Goal: Transaction & Acquisition: Purchase product/service

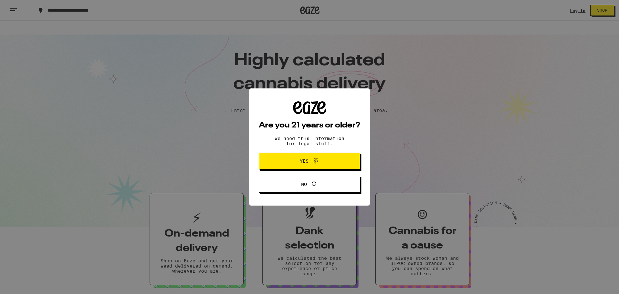
click at [340, 157] on button "Yes" at bounding box center [309, 161] width 101 height 17
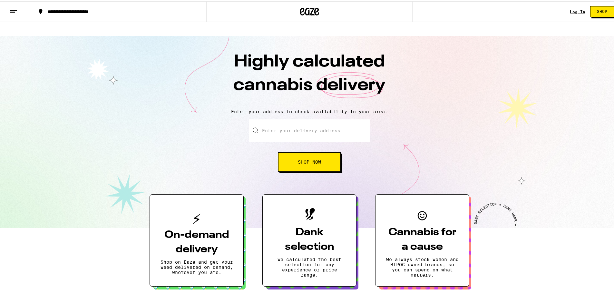
click at [570, 9] on link "Log In" at bounding box center [577, 10] width 15 height 4
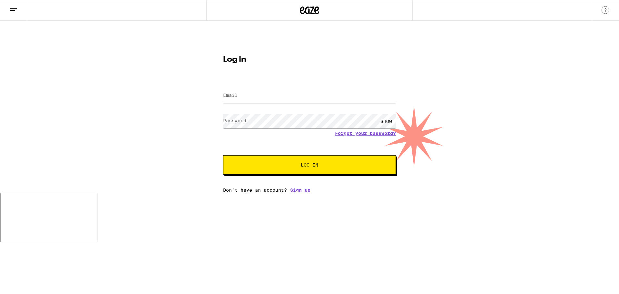
type input "[EMAIL_ADDRESS][DOMAIN_NAME]"
click at [311, 163] on span "Log In" at bounding box center [309, 165] width 17 height 5
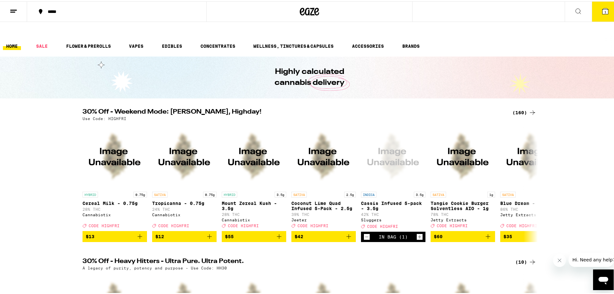
click at [13, 41] on link "HOME" at bounding box center [12, 45] width 18 height 8
click at [140, 41] on link "VAPES" at bounding box center [136, 45] width 21 height 8
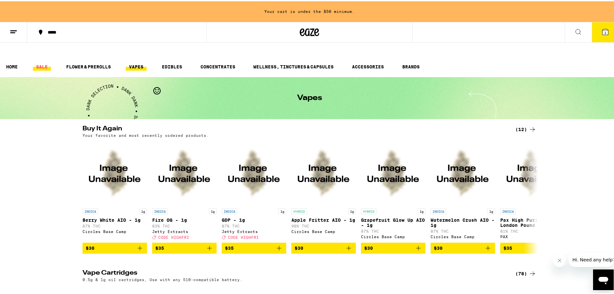
click at [46, 62] on link "SALE" at bounding box center [42, 66] width 18 height 8
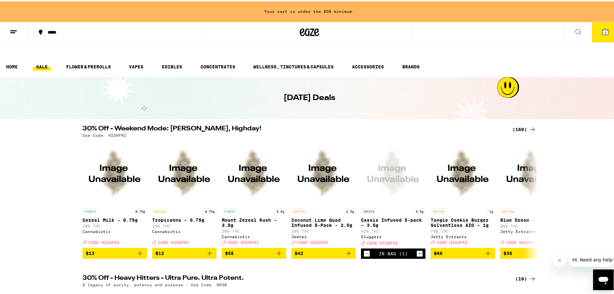
click at [514, 124] on div "(160)" at bounding box center [525, 128] width 24 height 8
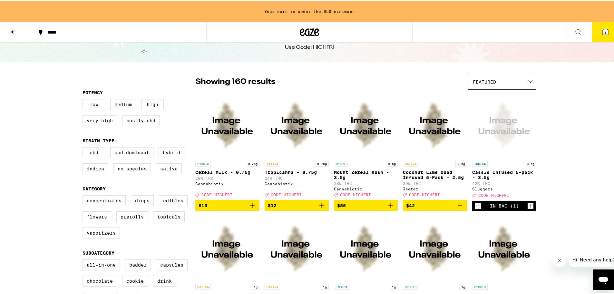
scroll to position [32, 0]
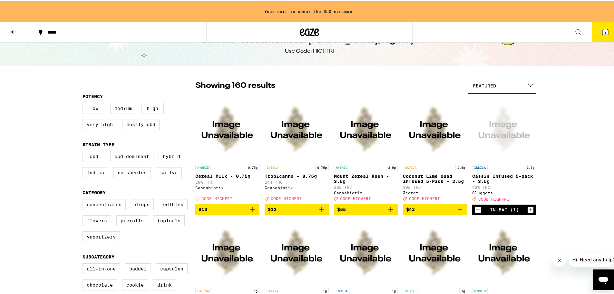
click at [477, 204] on icon "Decrement" at bounding box center [478, 208] width 6 height 8
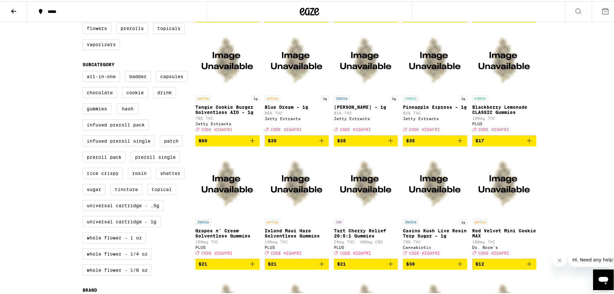
scroll to position [205, 0]
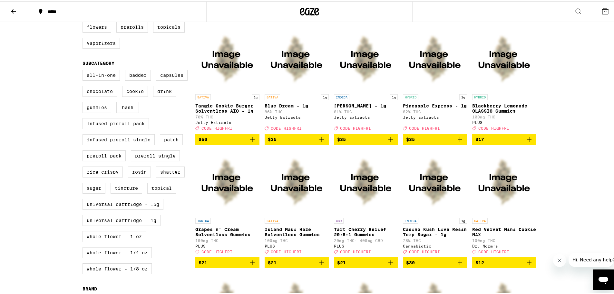
click at [362, 134] on span "$35" at bounding box center [366, 138] width 58 height 8
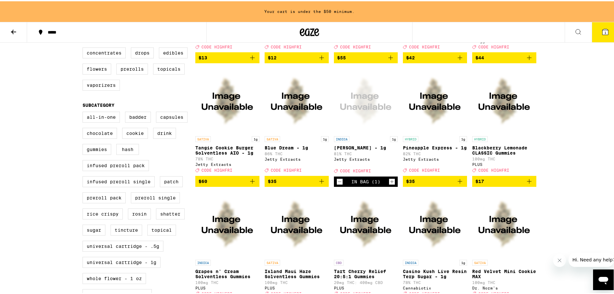
scroll to position [194, 0]
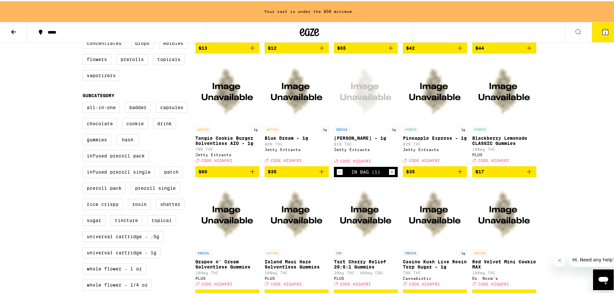
click at [438, 166] on span "$35" at bounding box center [435, 170] width 58 height 8
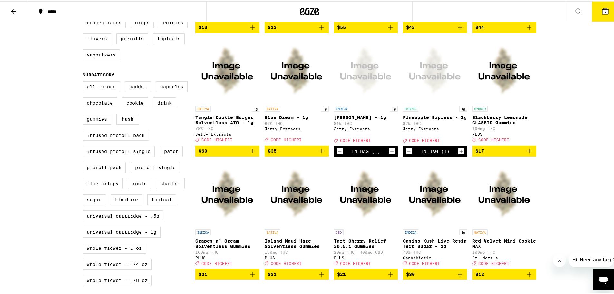
click at [9, 9] on button at bounding box center [13, 10] width 27 height 20
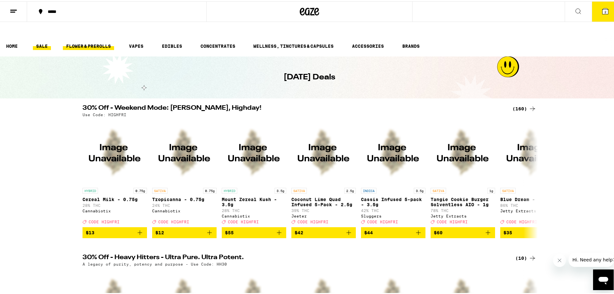
click at [83, 41] on link "FLOWER & PREROLLS" at bounding box center [88, 45] width 51 height 8
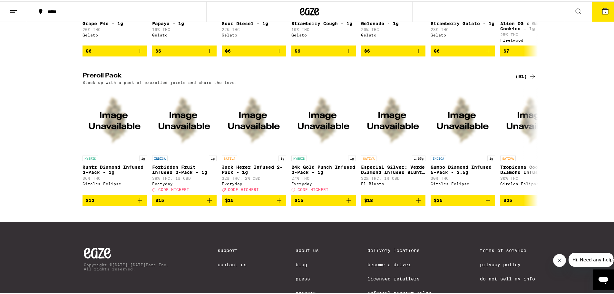
scroll to position [484, 0]
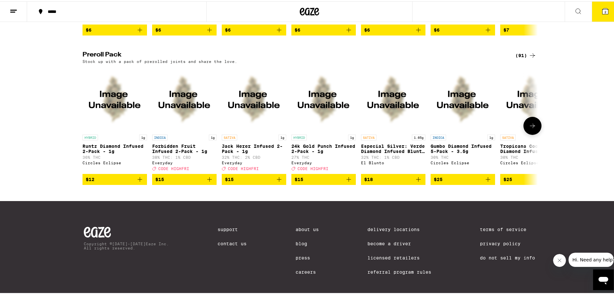
click at [529, 124] on icon at bounding box center [533, 125] width 8 height 8
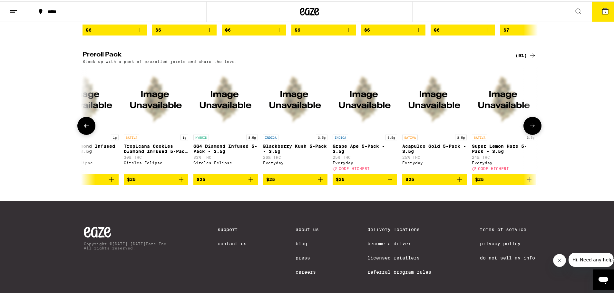
scroll to position [0, 384]
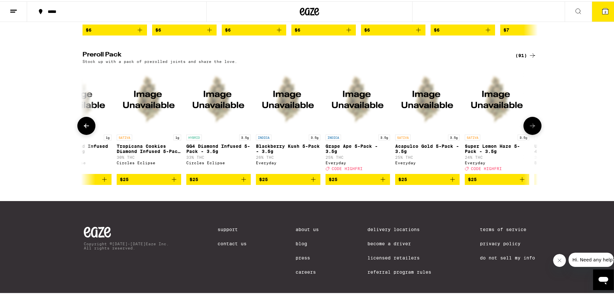
click at [359, 182] on span "$25" at bounding box center [358, 178] width 58 height 8
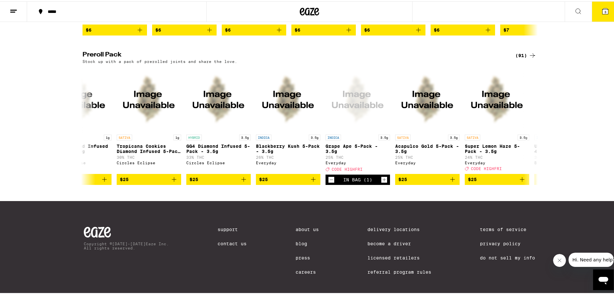
click at [605, 12] on span "3" at bounding box center [606, 11] width 2 height 4
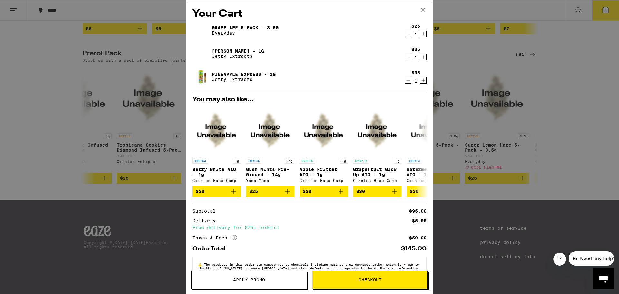
click at [262, 281] on span "Apply Promo" at bounding box center [249, 279] width 32 height 5
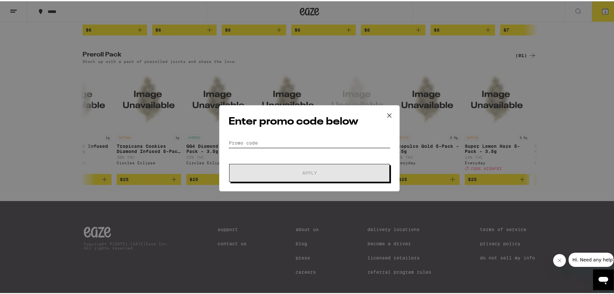
click at [263, 142] on input "Promo Code" at bounding box center [310, 142] width 162 height 10
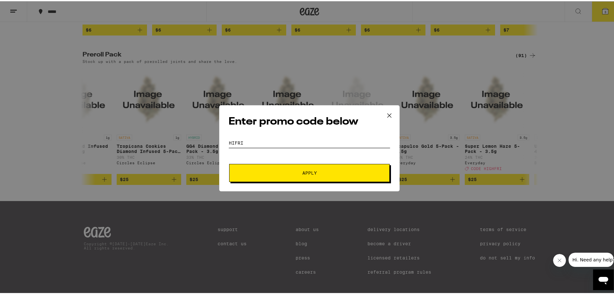
type input "Hifri"
click at [326, 174] on button "Apply" at bounding box center [309, 172] width 161 height 18
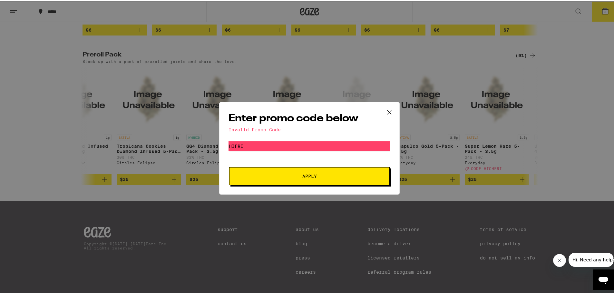
click at [390, 111] on icon at bounding box center [390, 111] width 10 height 10
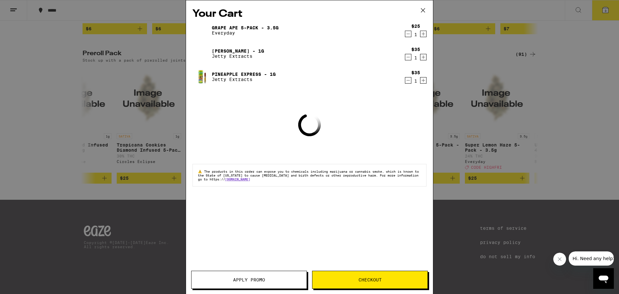
click at [56, 42] on div "Your Cart Grape Ape 5-Pack - 3.5g Everyday $25 1 [PERSON_NAME] - 1g Jetty Extra…" at bounding box center [309, 147] width 619 height 294
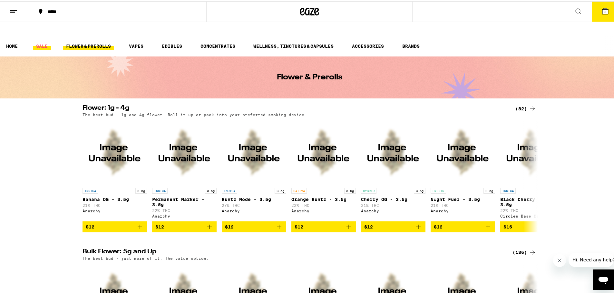
drag, startPoint x: 35, startPoint y: 31, endPoint x: 48, endPoint y: 34, distance: 13.3
click at [35, 41] on link "SALE" at bounding box center [42, 45] width 18 height 8
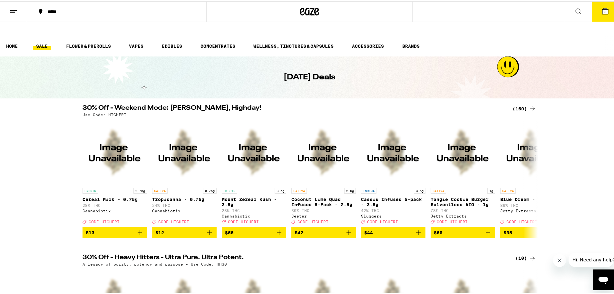
click at [599, 5] on button "3" at bounding box center [605, 10] width 27 height 20
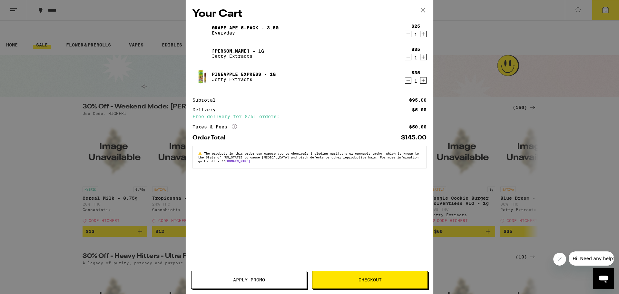
click at [258, 277] on span "Apply Promo" at bounding box center [249, 279] width 32 height 5
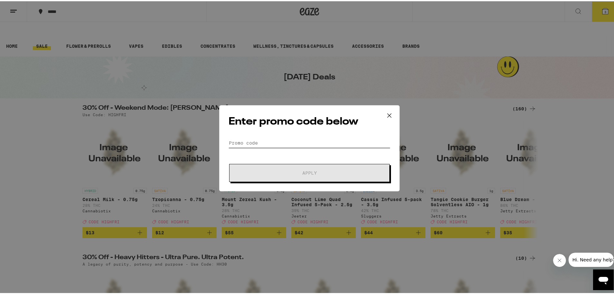
click at [266, 140] on input "Promo Code" at bounding box center [310, 142] width 162 height 10
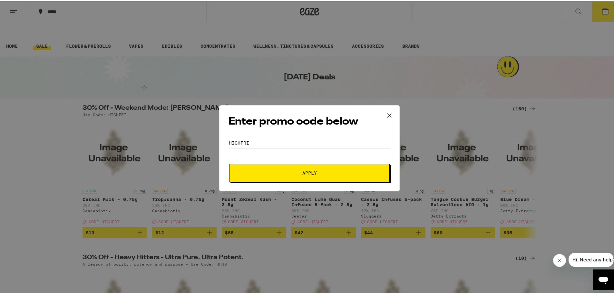
type input "Highfri"
click at [321, 172] on span "Apply" at bounding box center [310, 171] width 116 height 5
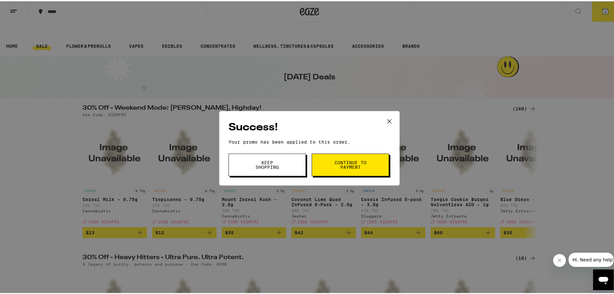
click at [353, 166] on span "Continue to payment" at bounding box center [350, 163] width 33 height 9
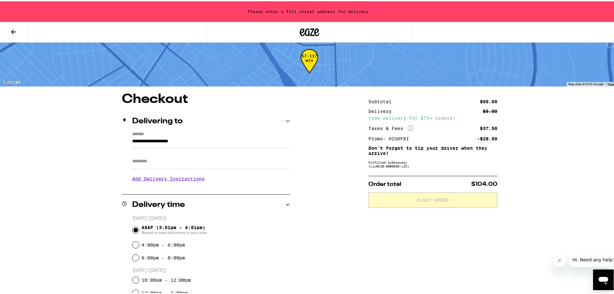
scroll to position [32, 0]
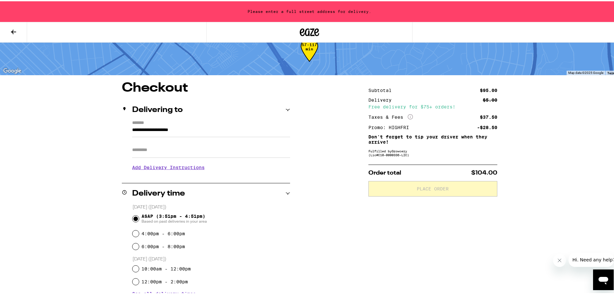
click at [184, 159] on h3 "Add Delivery Instructions" at bounding box center [211, 166] width 158 height 15
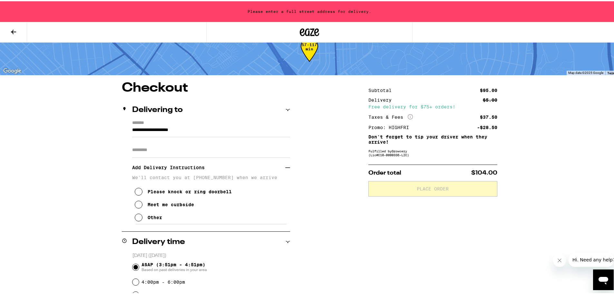
click at [203, 125] on input "**********" at bounding box center [211, 130] width 158 height 11
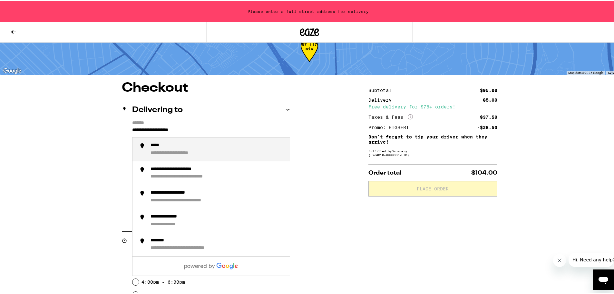
drag, startPoint x: 204, startPoint y: 115, endPoint x: 114, endPoint y: 118, distance: 90.7
click at [114, 118] on div "**********" at bounding box center [309, 297] width 464 height 435
type input "*"
click at [157, 149] on div "**********" at bounding box center [173, 152] width 44 height 6
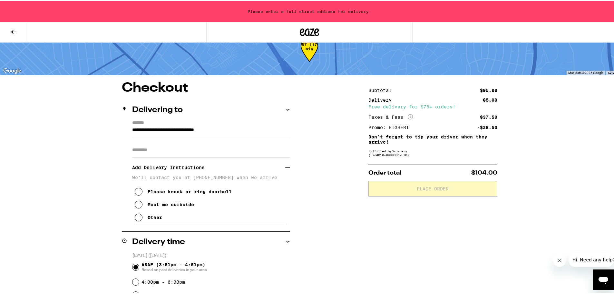
type input "**********"
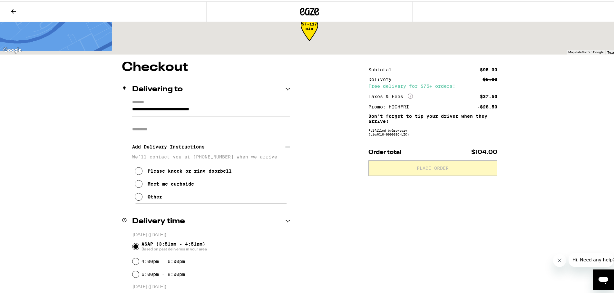
scroll to position [12, 0]
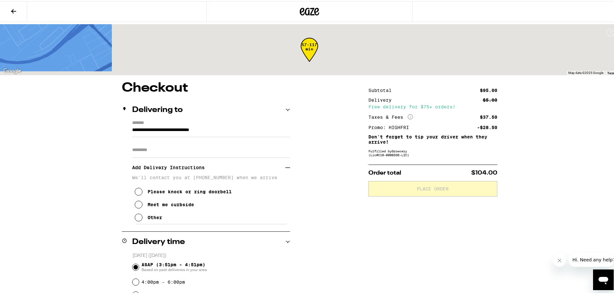
click at [156, 141] on input "Apt/Suite" at bounding box center [211, 148] width 158 height 15
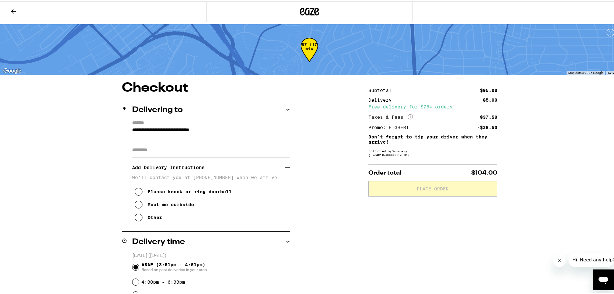
type input "***"
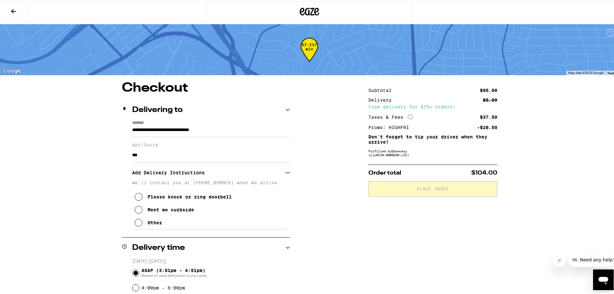
click at [135, 204] on icon at bounding box center [139, 208] width 8 height 8
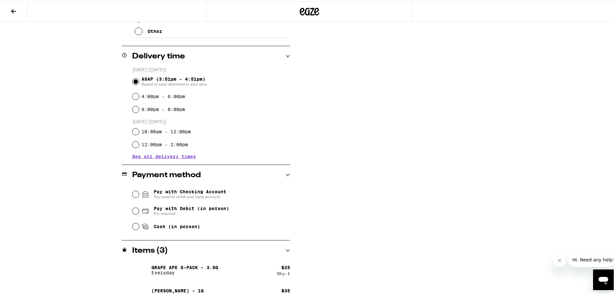
scroll to position [205, 0]
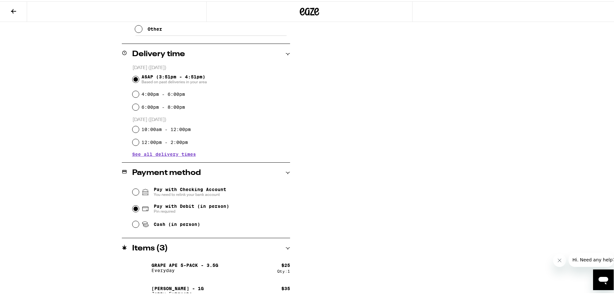
click at [133, 204] on input "Pay with Debit (in person) Pin required" at bounding box center [136, 207] width 6 height 6
radio input "true"
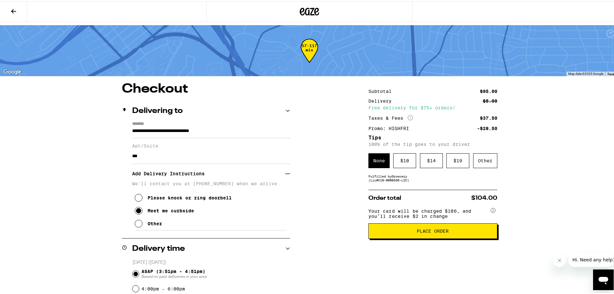
scroll to position [0, 0]
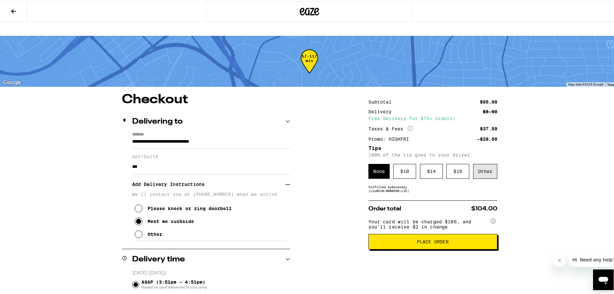
click at [479, 163] on div "Other" at bounding box center [485, 170] width 24 height 15
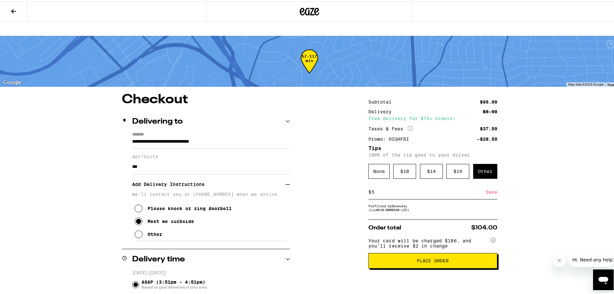
type input "5"
click at [488, 184] on div "Save" at bounding box center [492, 191] width 12 height 14
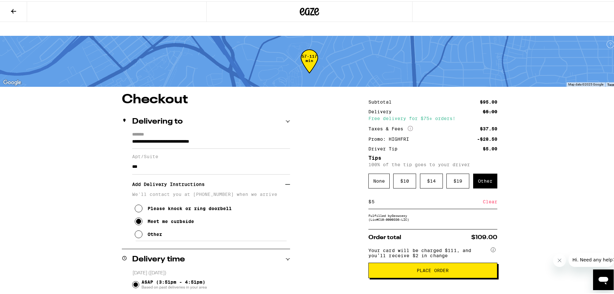
click at [489, 193] on div "Clear" at bounding box center [490, 200] width 15 height 14
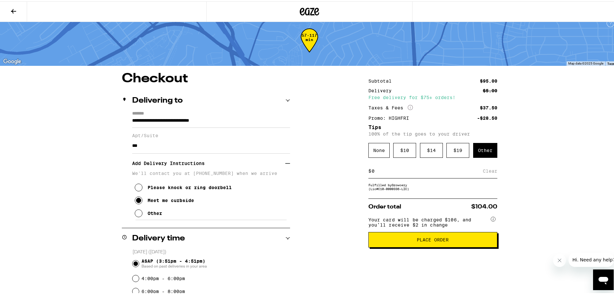
scroll to position [32, 0]
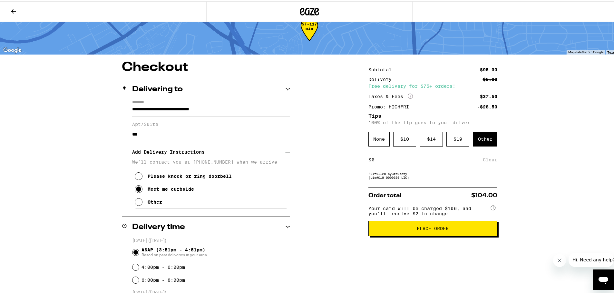
click at [468, 225] on span "Place Order" at bounding box center [433, 227] width 118 height 5
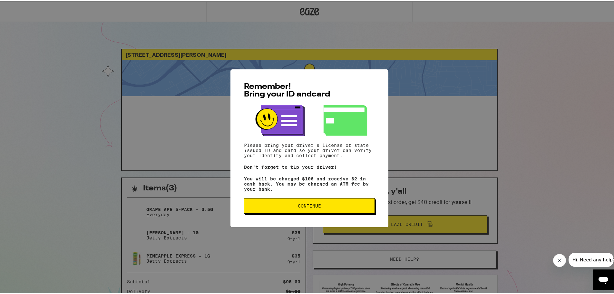
click at [334, 211] on button "Continue" at bounding box center [309, 204] width 131 height 15
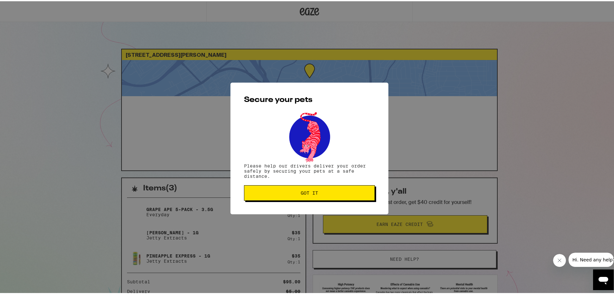
click at [341, 194] on span "Got it" at bounding box center [310, 191] width 120 height 5
